Goal: Use online tool/utility: Utilize a website feature to perform a specific function

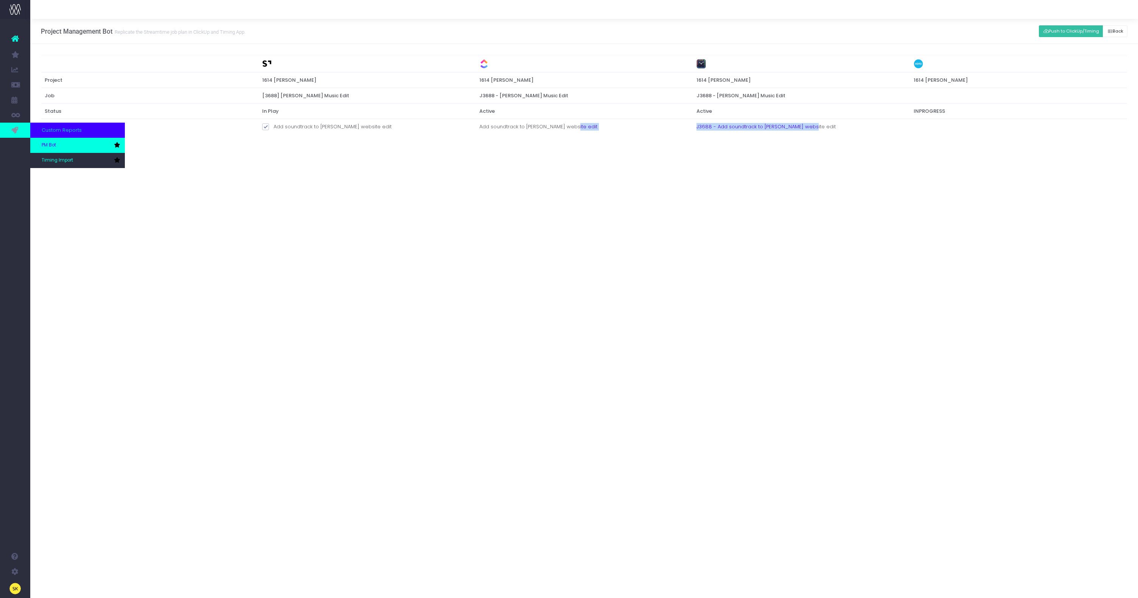
click at [64, 142] on link "PM Bot" at bounding box center [77, 145] width 95 height 15
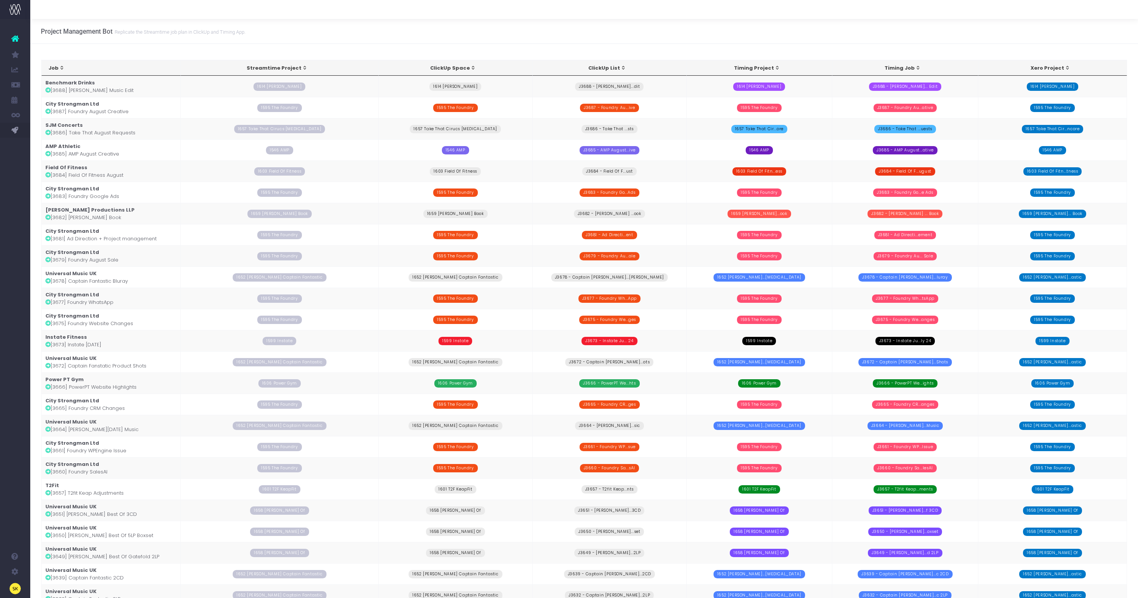
click at [72, 110] on td "City Strongman Ltd [3687] Foundry August Creative" at bounding box center [112, 107] width 140 height 21
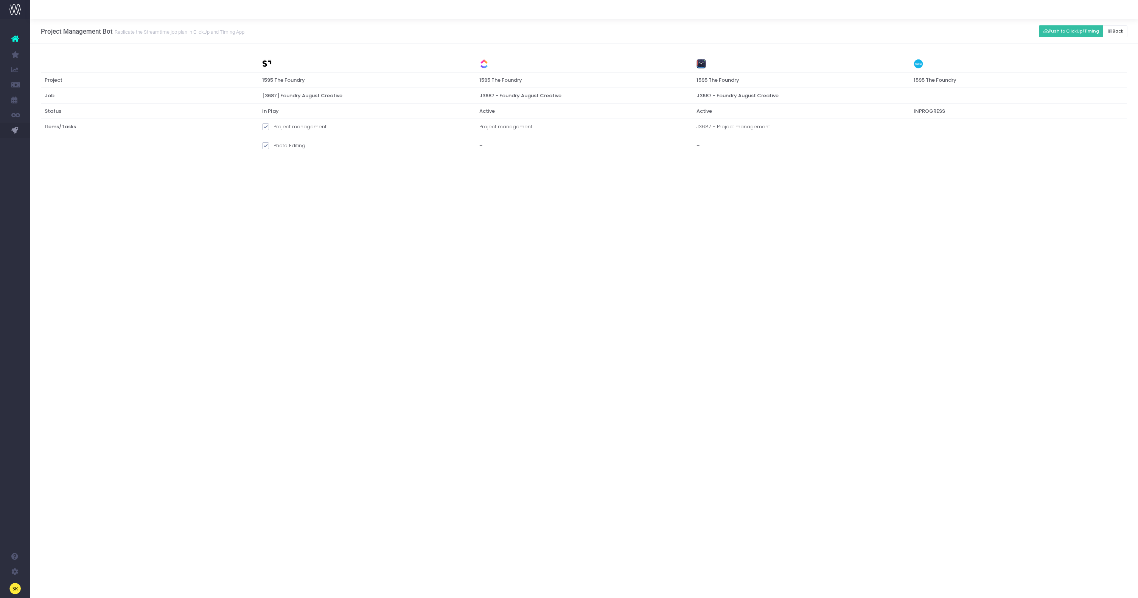
click at [266, 124] on span at bounding box center [265, 126] width 7 height 7
click at [273, 124] on input "Project management" at bounding box center [275, 125] width 5 height 5
checkbox input "false"
click at [1068, 32] on button "Push to ClickUp/Timing" at bounding box center [1071, 31] width 64 height 12
click at [656, 221] on div "Project Management Bot Replicate the Streamtime job plan in [GEOGRAPHIC_DATA] a…" at bounding box center [583, 308] width 1107 height 579
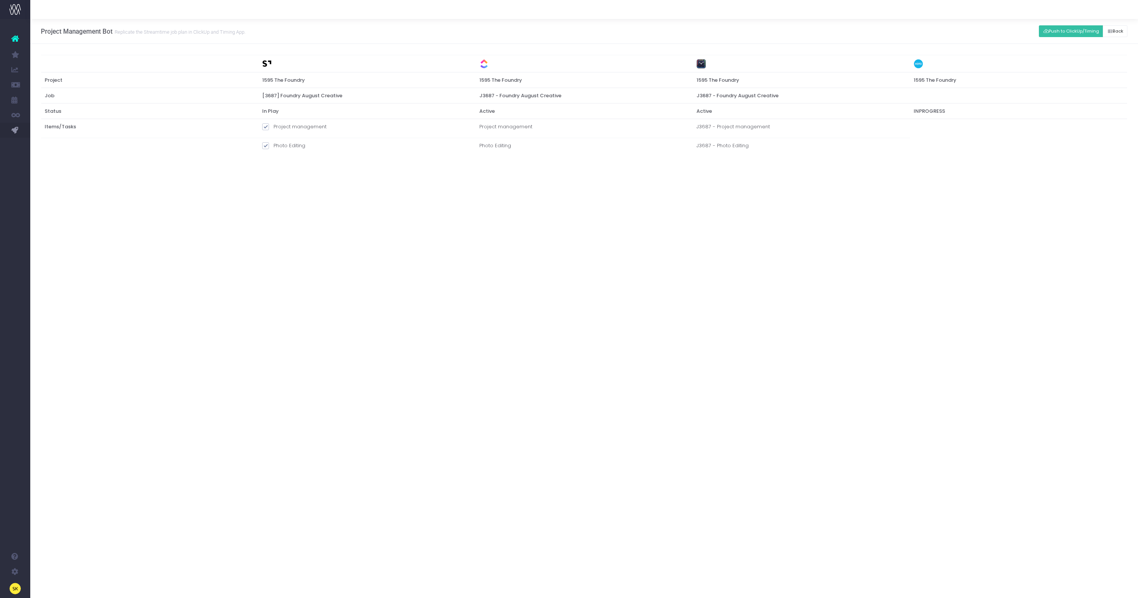
click at [370, 213] on div "Project Management Bot Replicate the Streamtime job plan in [GEOGRAPHIC_DATA] a…" at bounding box center [583, 308] width 1107 height 579
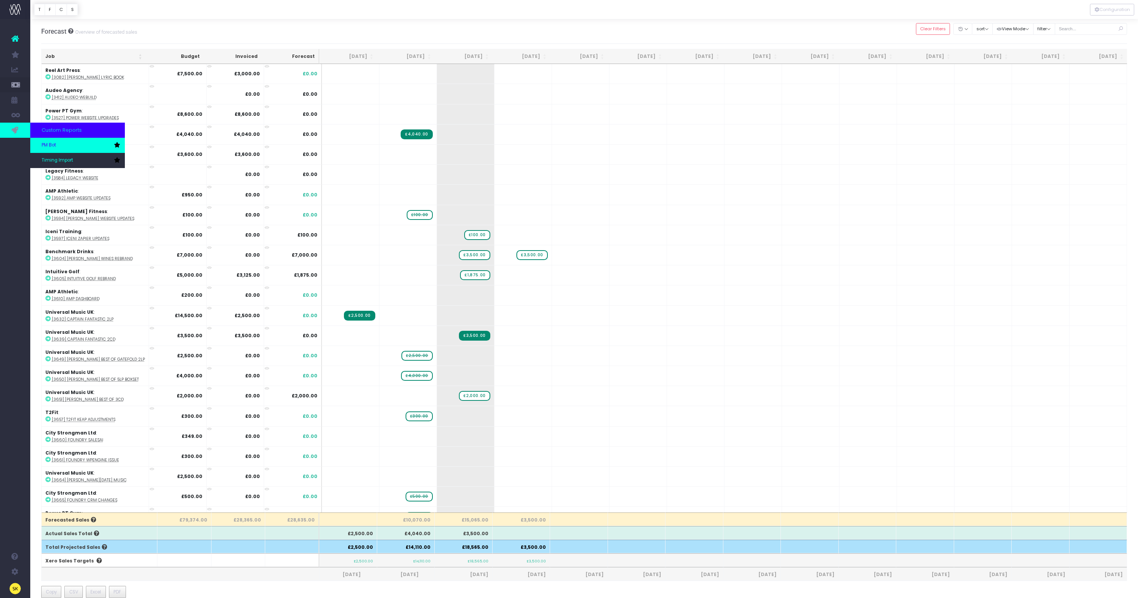
click at [50, 142] on span "PM Bot" at bounding box center [49, 145] width 14 height 7
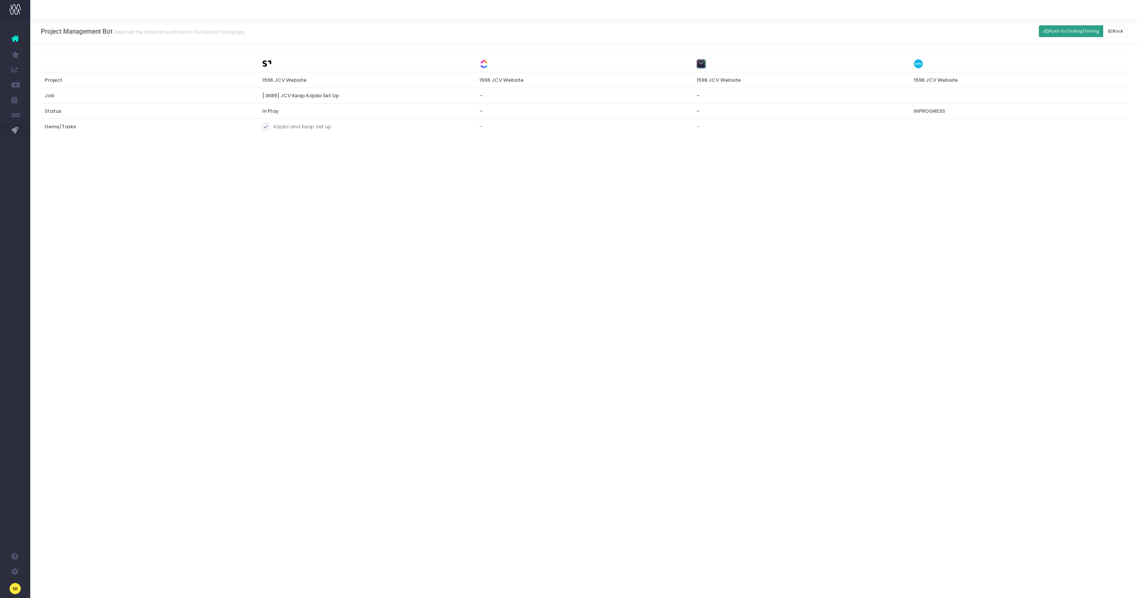
click at [1061, 30] on button "Push to ClickUp/Timing" at bounding box center [1071, 31] width 64 height 12
